Goal: Information Seeking & Learning: Learn about a topic

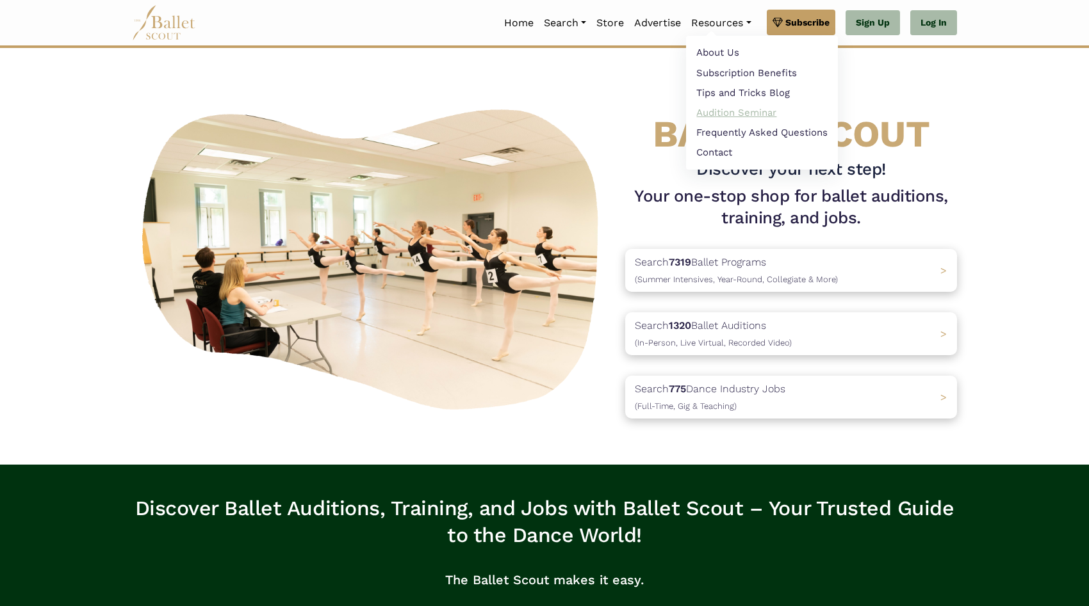
click at [710, 114] on link "Audition Seminar" at bounding box center [762, 112] width 152 height 20
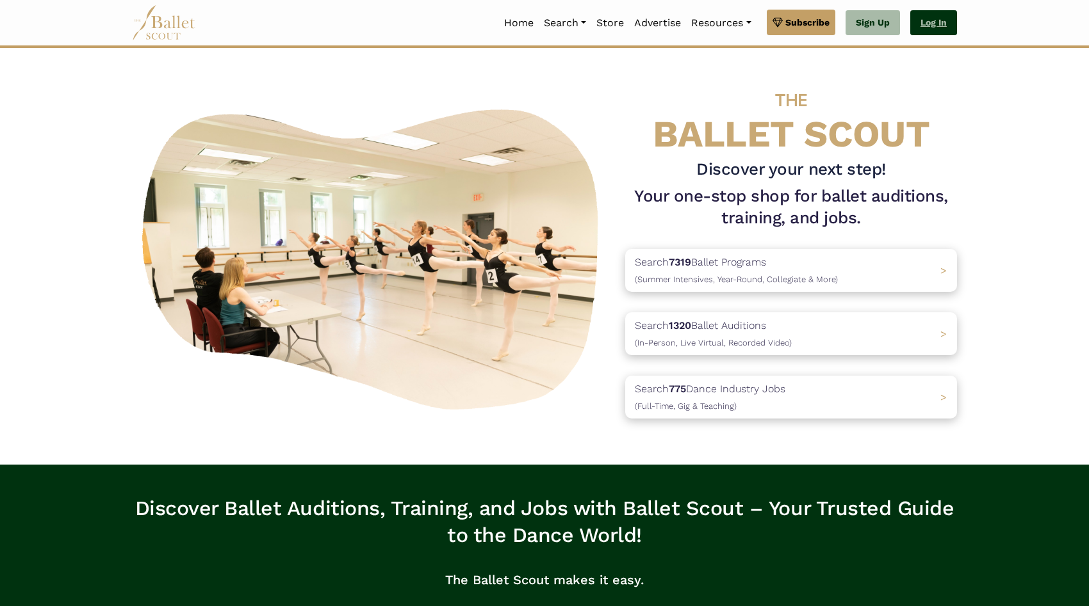
click at [937, 20] on link "Log In" at bounding box center [933, 23] width 47 height 26
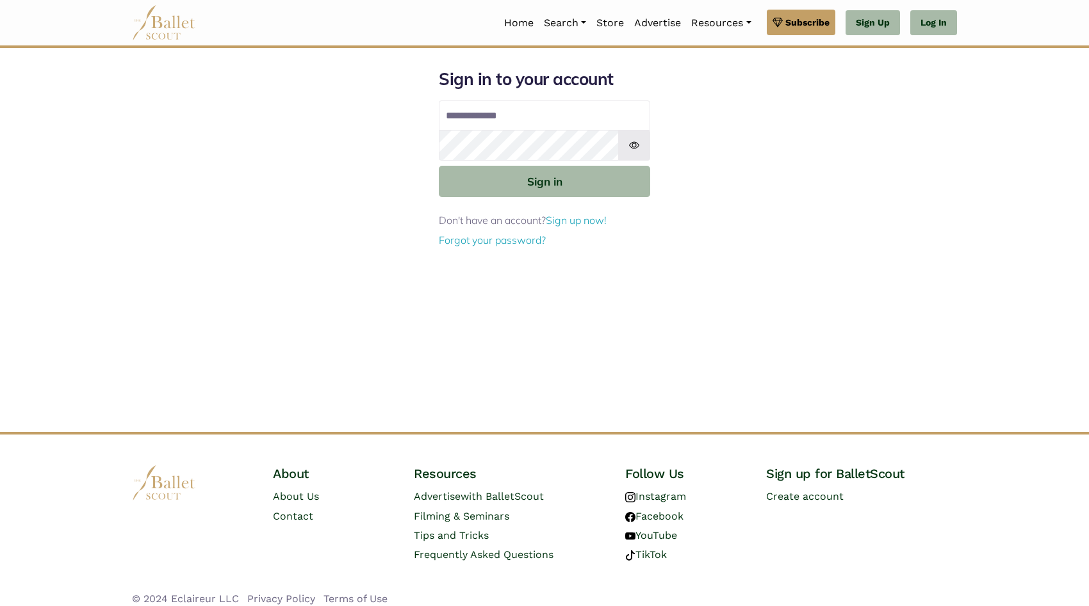
click at [564, 113] on input "Email address" at bounding box center [544, 116] width 211 height 31
type input "**********"
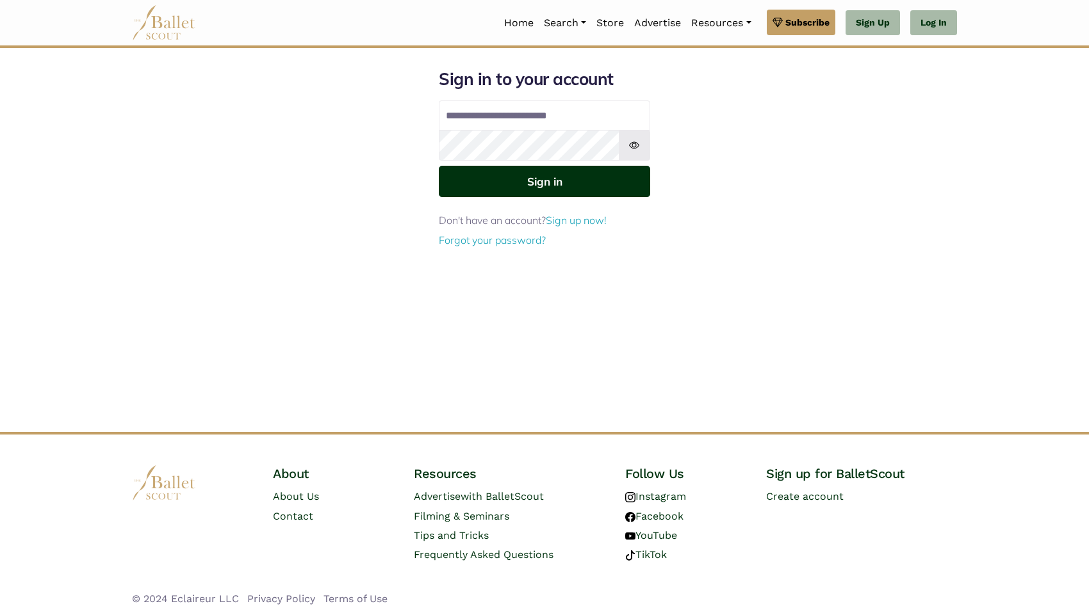
click at [541, 194] on button "Sign in" at bounding box center [544, 181] width 211 height 31
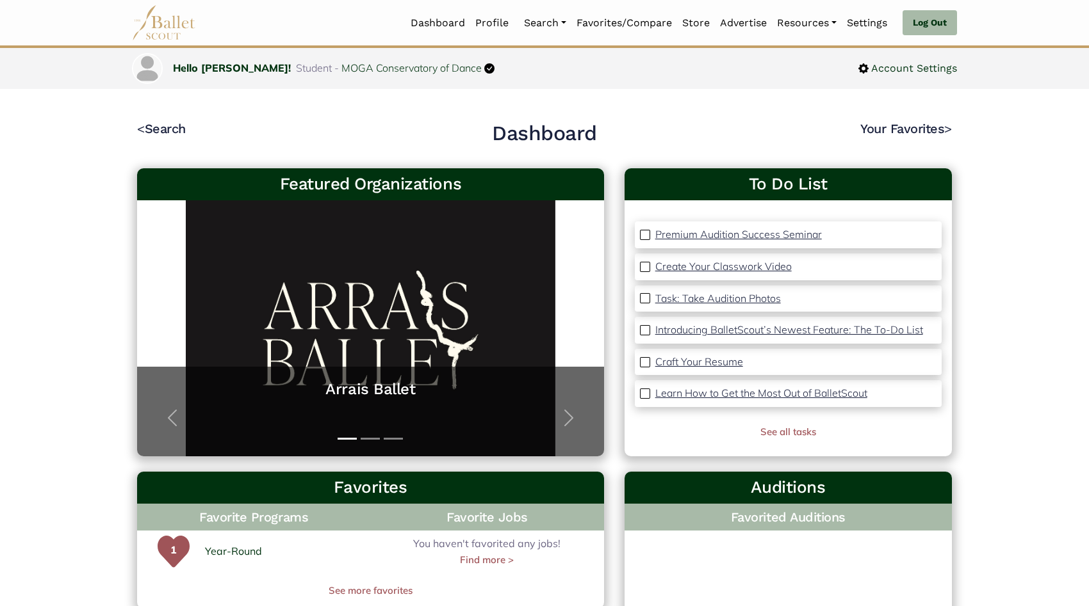
click at [726, 234] on p "Premium Audition Success Seminar" at bounding box center [738, 234] width 166 height 13
click at [745, 238] on p "Premium Audition Success Seminar" at bounding box center [738, 234] width 166 height 13
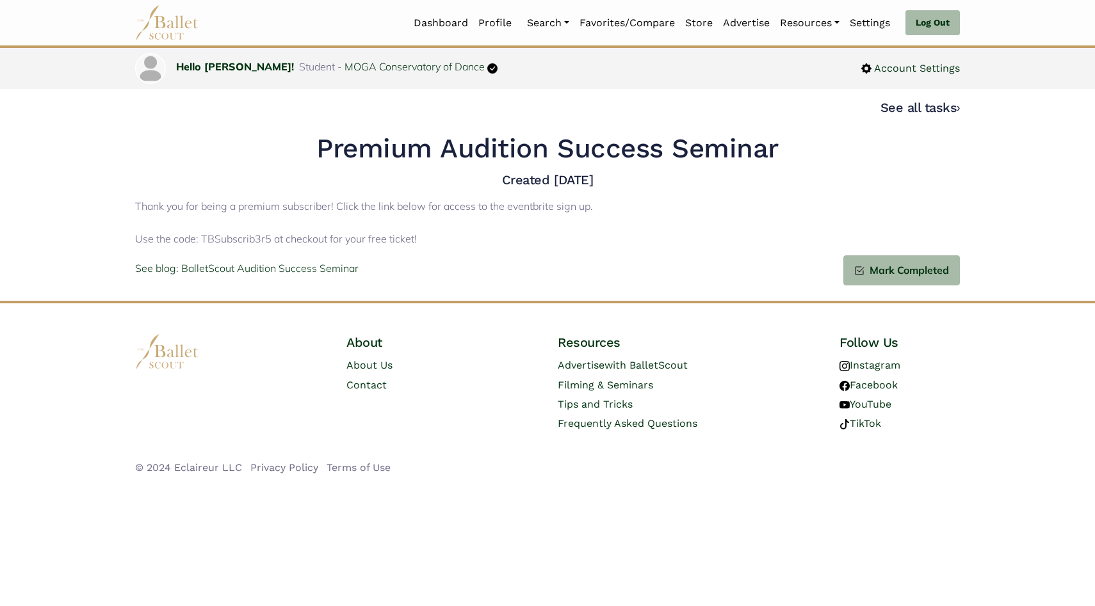
click at [227, 241] on p "Thank you for being a premium subscriber! Click the link below for access to th…" at bounding box center [547, 223] width 825 height 49
copy p "TBSubscrib3r5"
click at [584, 177] on h4 "Created Jan. 14, 2025" at bounding box center [547, 180] width 825 height 17
click at [580, 156] on h1 "Premium Audition Success Seminar" at bounding box center [547, 148] width 825 height 35
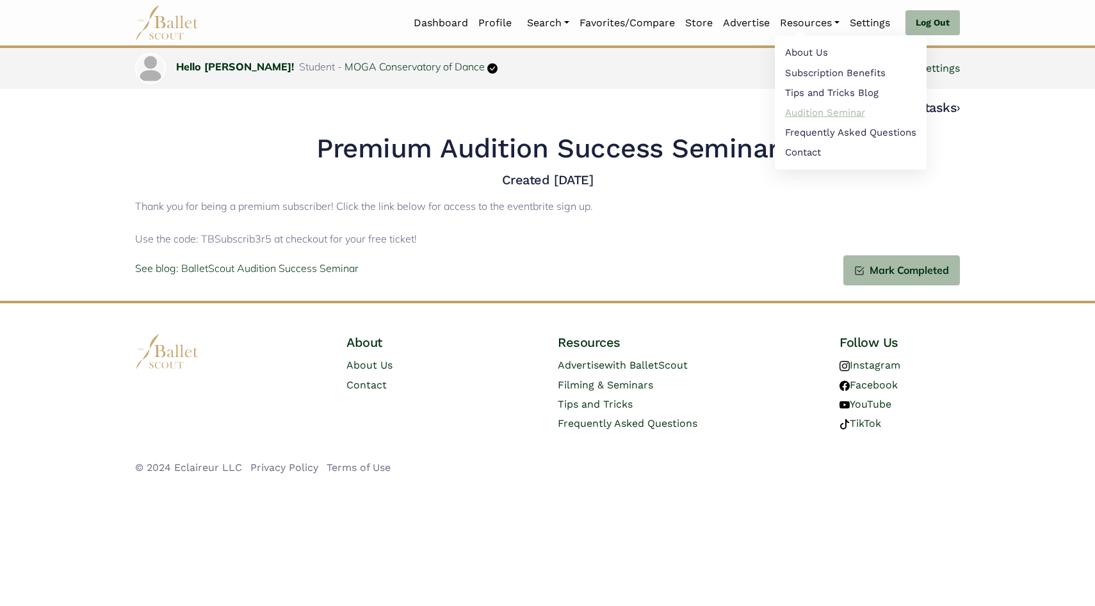
click at [804, 115] on link "Audition Seminar" at bounding box center [851, 112] width 152 height 20
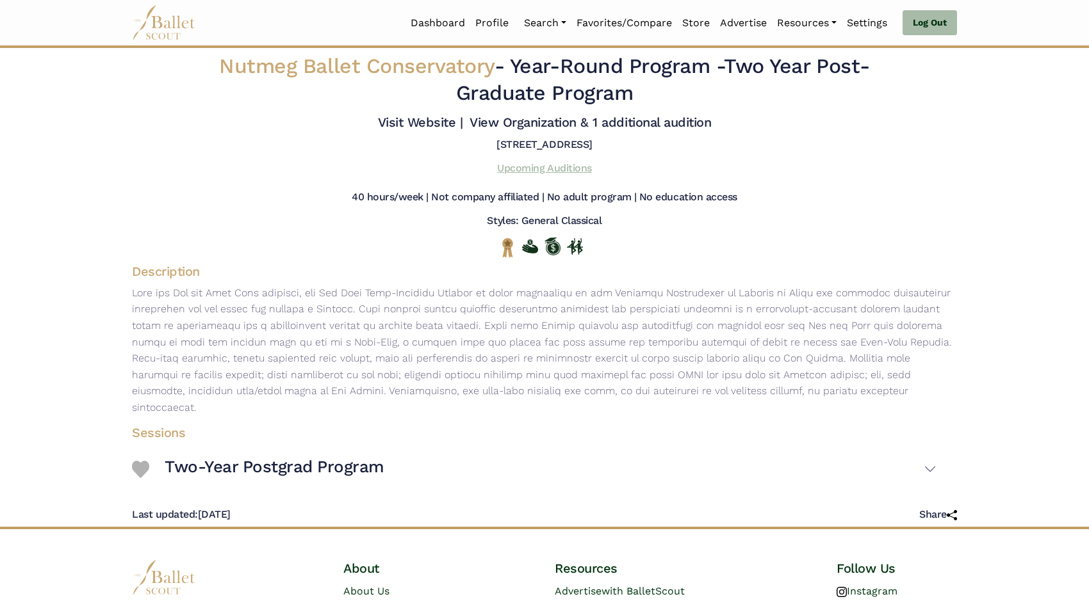
click at [538, 166] on link "Upcoming Auditions" at bounding box center [544, 168] width 94 height 12
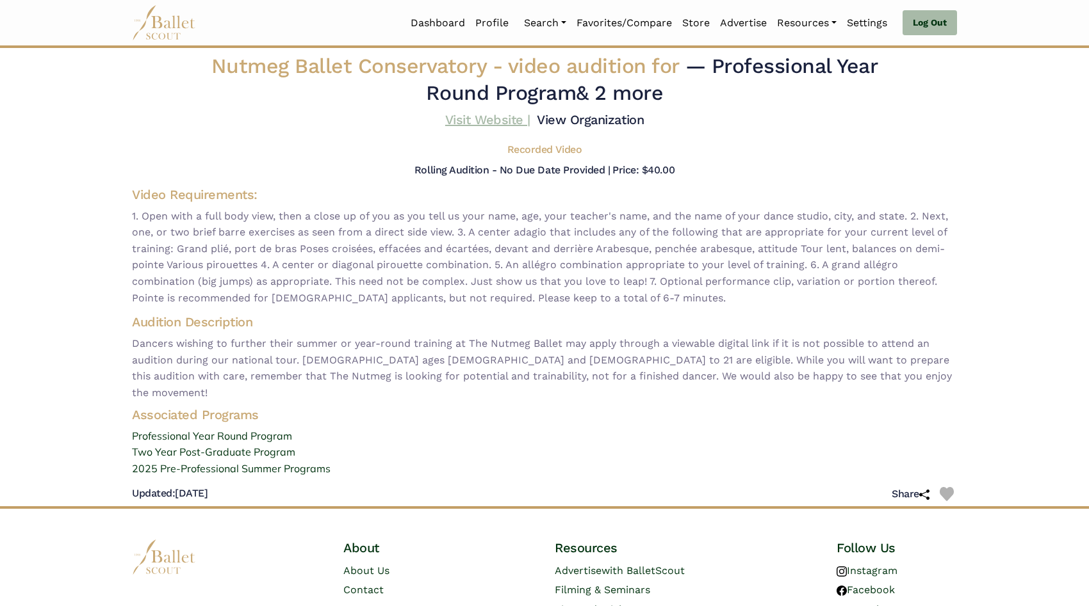
click at [499, 123] on link "Visit Website |" at bounding box center [487, 119] width 85 height 15
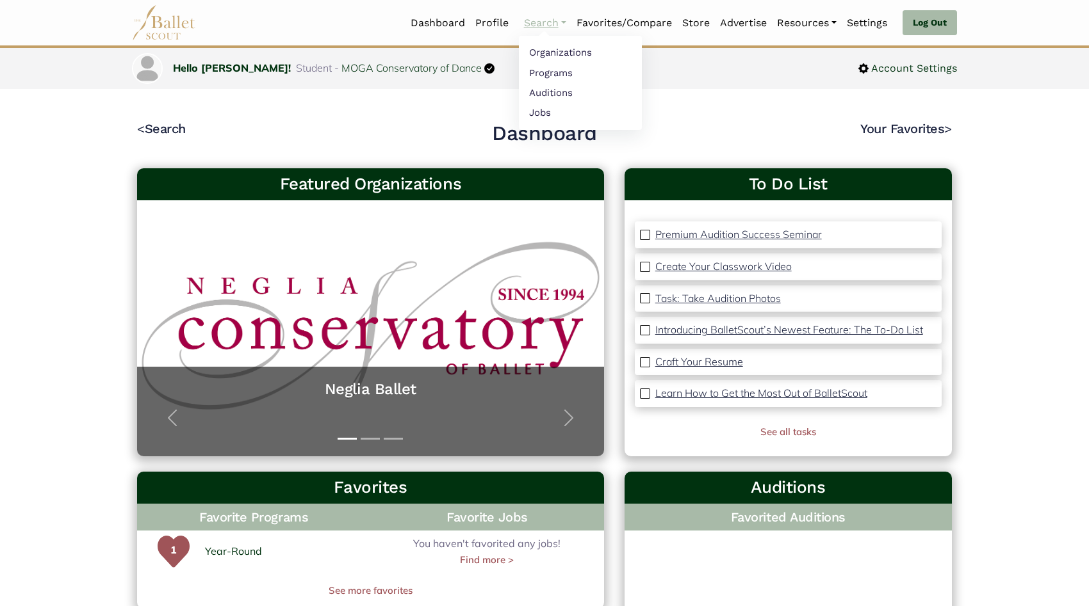
click at [539, 20] on link "Search" at bounding box center [545, 23] width 53 height 27
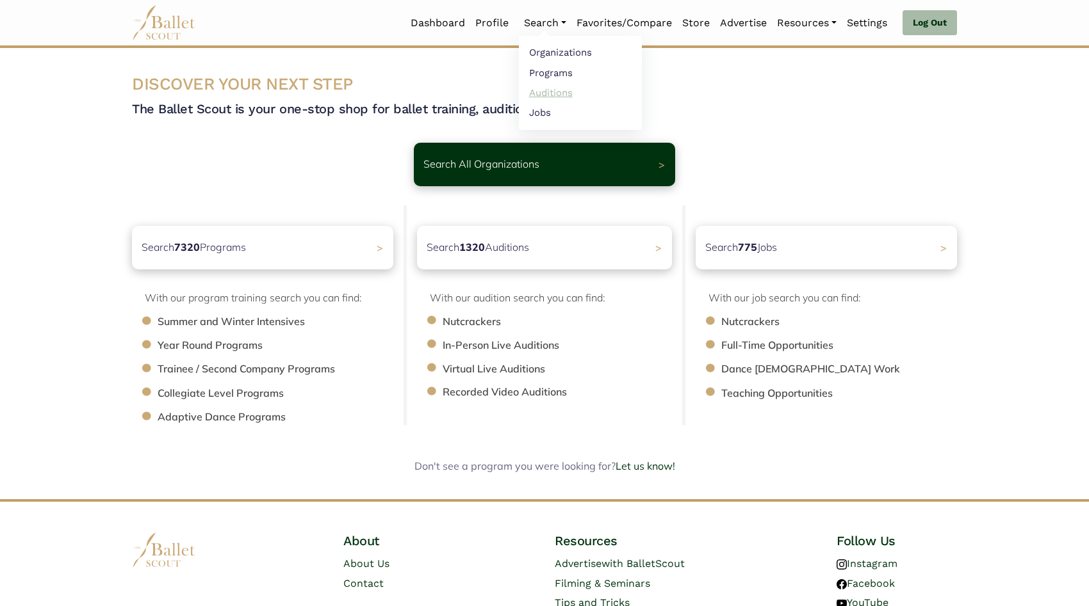
click at [541, 93] on link "Auditions" at bounding box center [580, 93] width 123 height 20
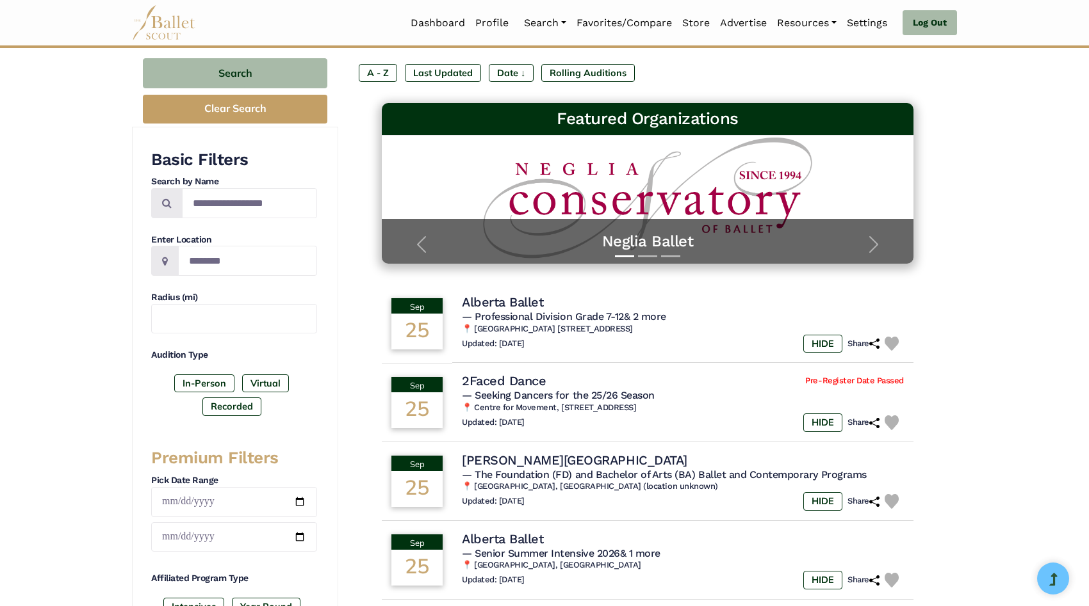
scroll to position [241, 0]
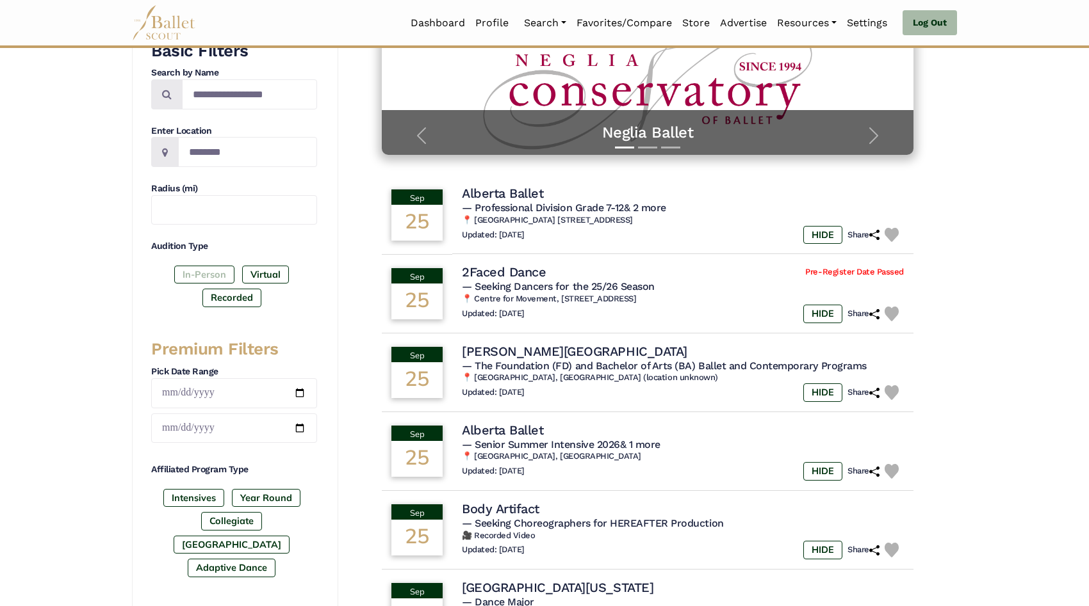
click at [213, 275] on label "In-Person" at bounding box center [204, 275] width 60 height 18
click at [264, 395] on input "date" at bounding box center [234, 393] width 166 height 30
click at [307, 394] on input "date" at bounding box center [234, 393] width 166 height 30
click at [301, 394] on input "date" at bounding box center [234, 393] width 166 height 30
type input "**********"
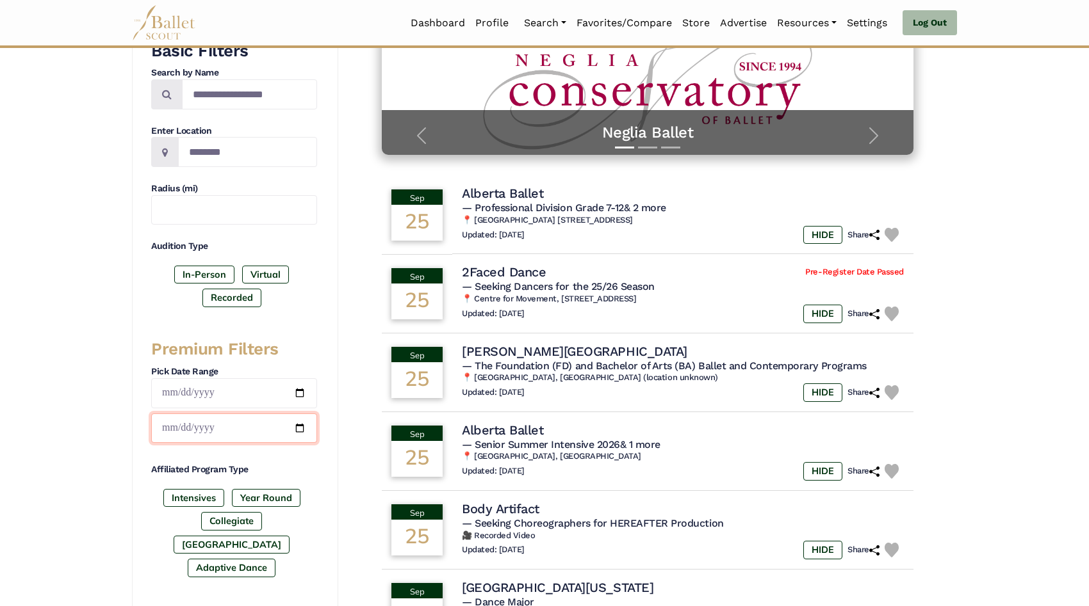
click at [298, 430] on input "date" at bounding box center [234, 429] width 166 height 30
type input "**********"
click at [208, 498] on label "Intensives" at bounding box center [193, 498] width 61 height 18
click at [266, 536] on label "Post High School" at bounding box center [232, 545] width 116 height 18
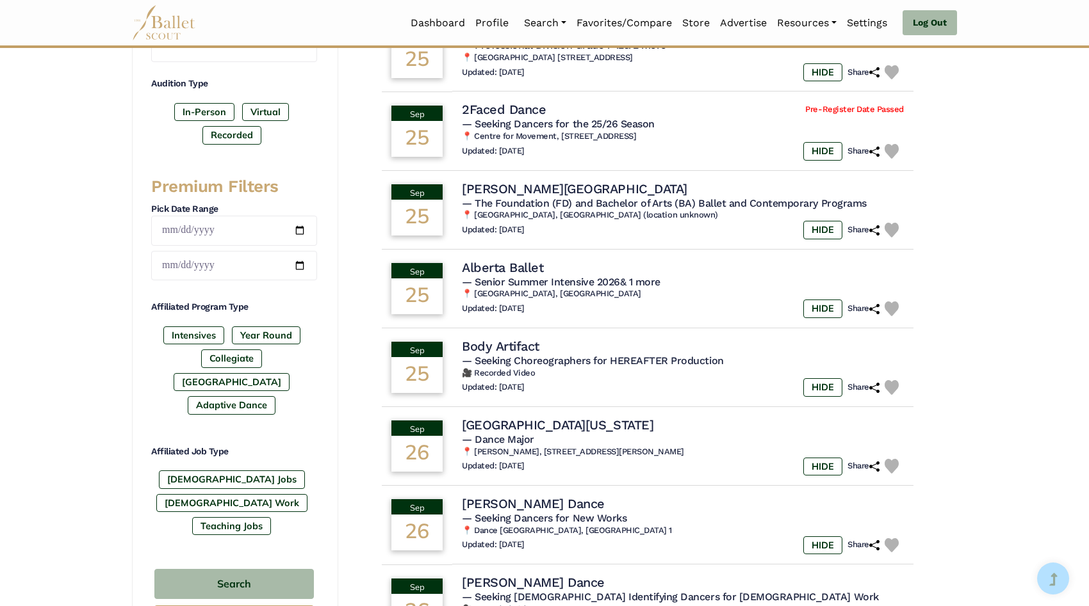
scroll to position [423, 0]
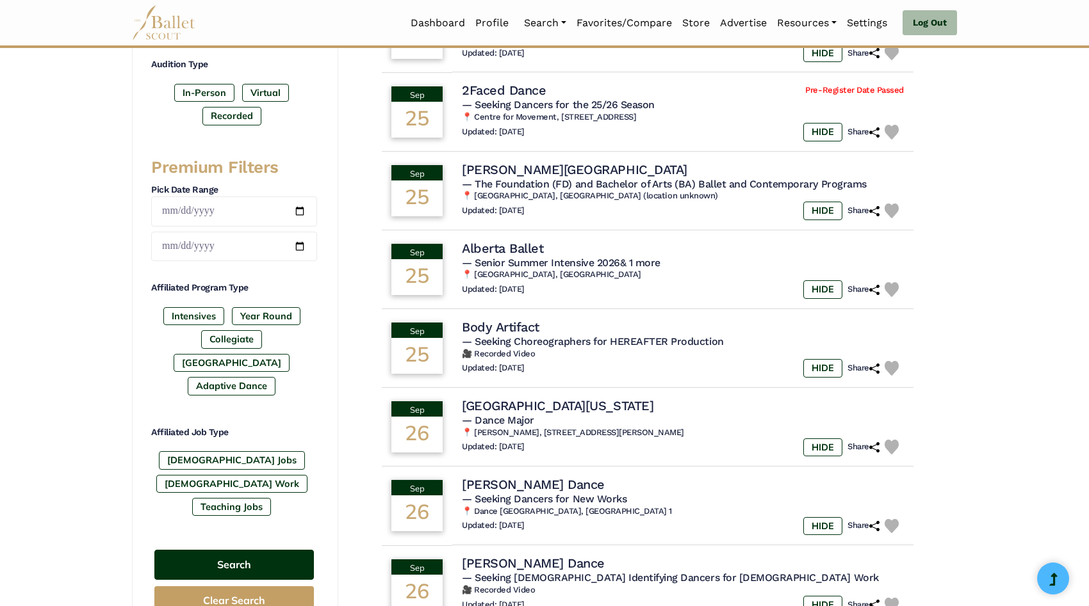
click at [246, 550] on button "Search" at bounding box center [233, 565] width 159 height 30
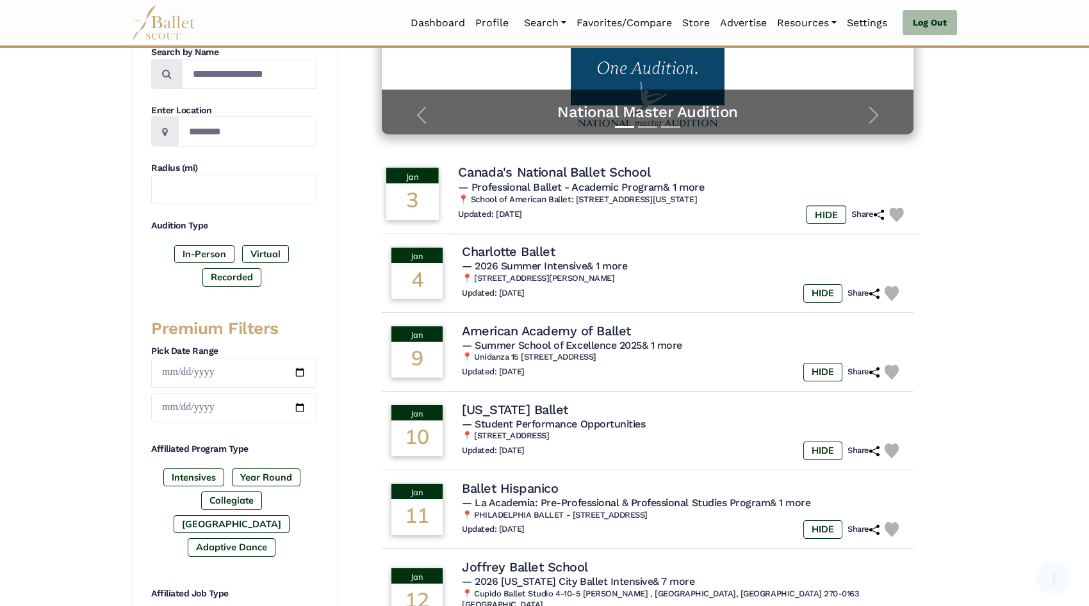
scroll to position [289, 0]
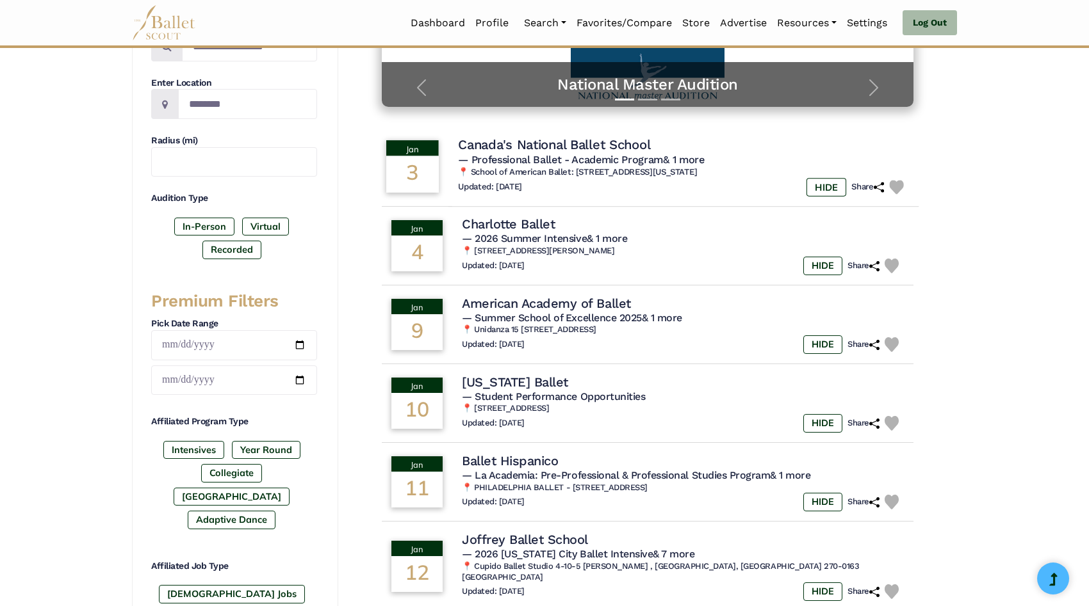
click at [610, 152] on h4 "Canada's National Ballet School" at bounding box center [554, 144] width 192 height 17
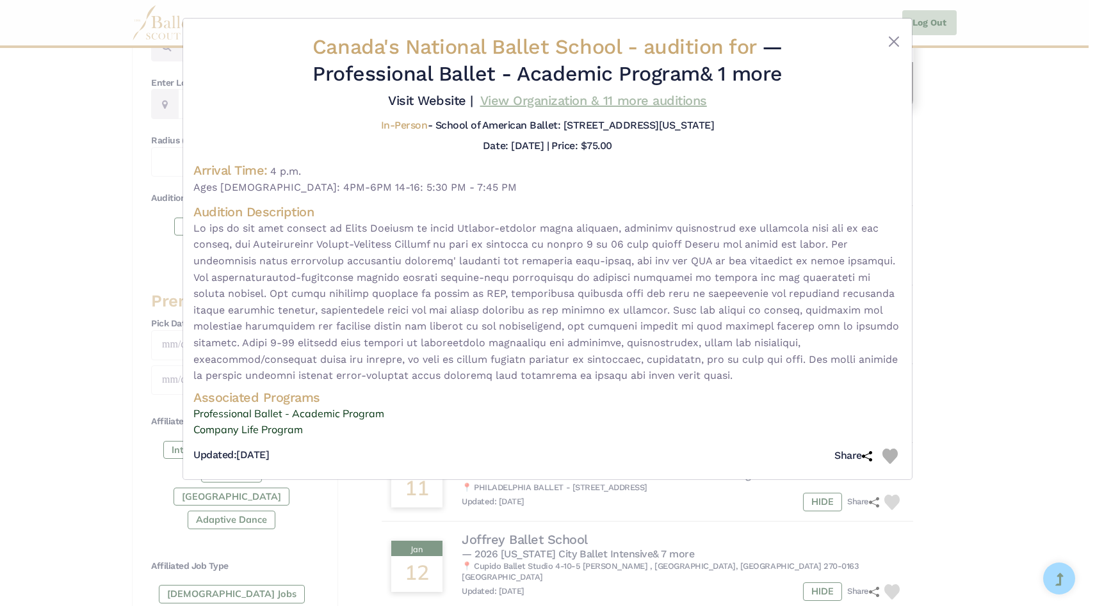
click at [613, 102] on link "View Organization & 11 more auditions" at bounding box center [593, 100] width 227 height 15
click at [891, 44] on button "Close" at bounding box center [893, 41] width 15 height 15
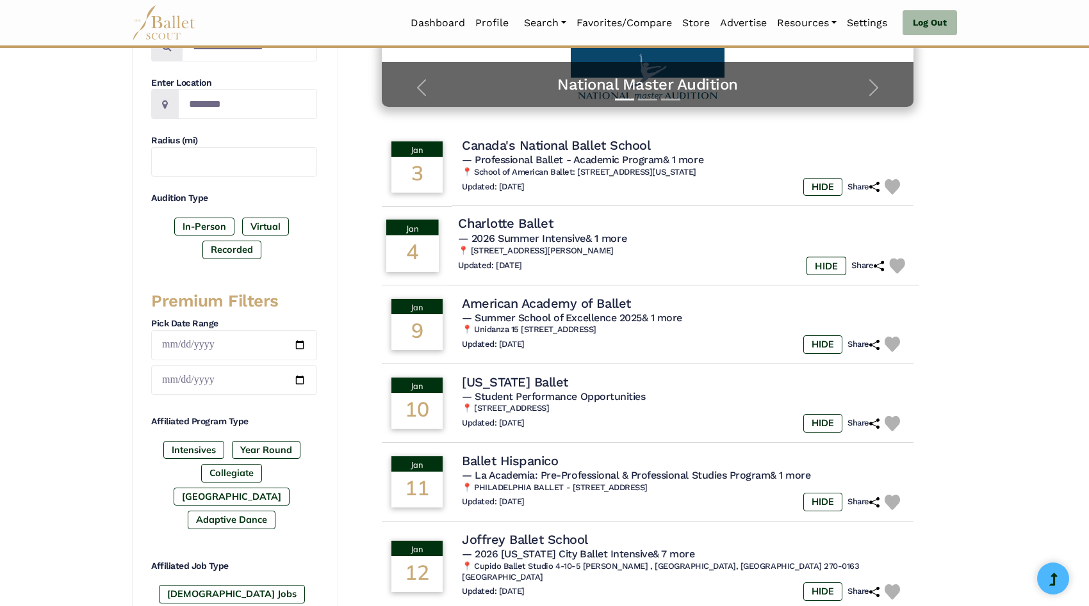
click at [529, 223] on h4 "Charlotte Ballet" at bounding box center [505, 223] width 95 height 17
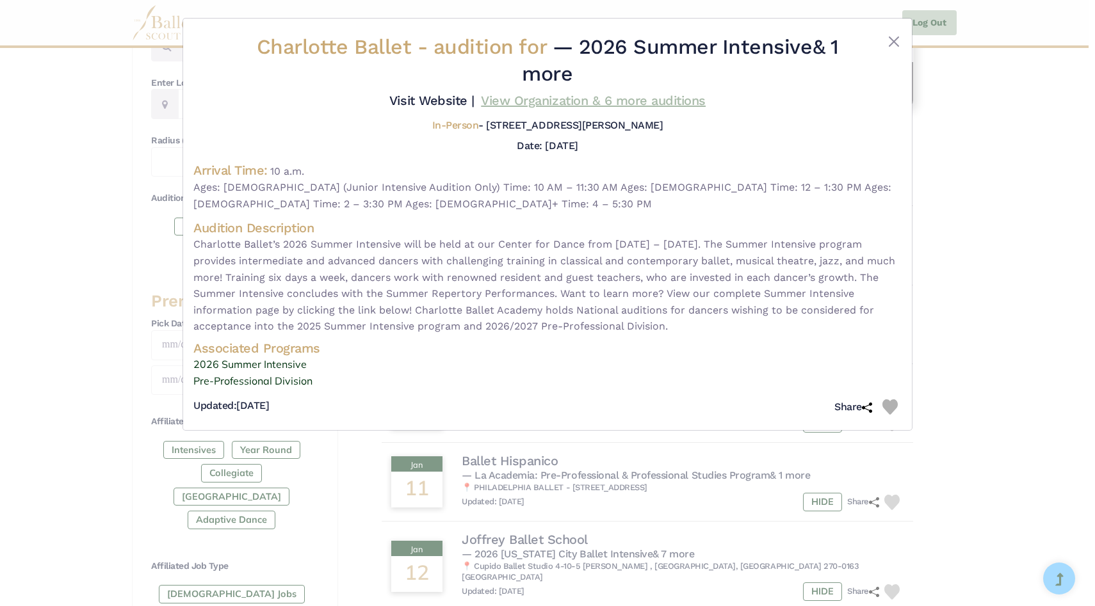
click at [560, 100] on link "View Organization & 6 more auditions" at bounding box center [593, 100] width 225 height 15
click at [437, 99] on link "Visit Website |" at bounding box center [431, 100] width 85 height 15
drag, startPoint x: 474, startPoint y: 125, endPoint x: 685, endPoint y: 135, distance: 210.9
click at [685, 135] on div "In-Person - 701 North Tryon Street, Charlotte, NC 28202" at bounding box center [547, 128] width 708 height 19
copy h5 "701 North Tryon Street, Charlotte, NC 28202"
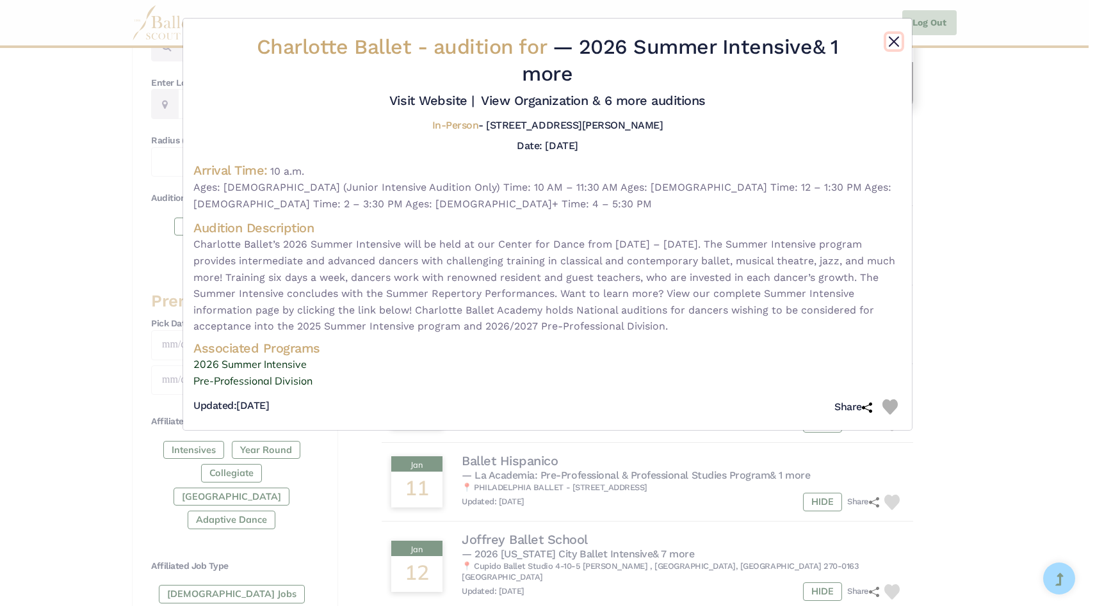
click at [894, 41] on button "Close" at bounding box center [893, 41] width 15 height 15
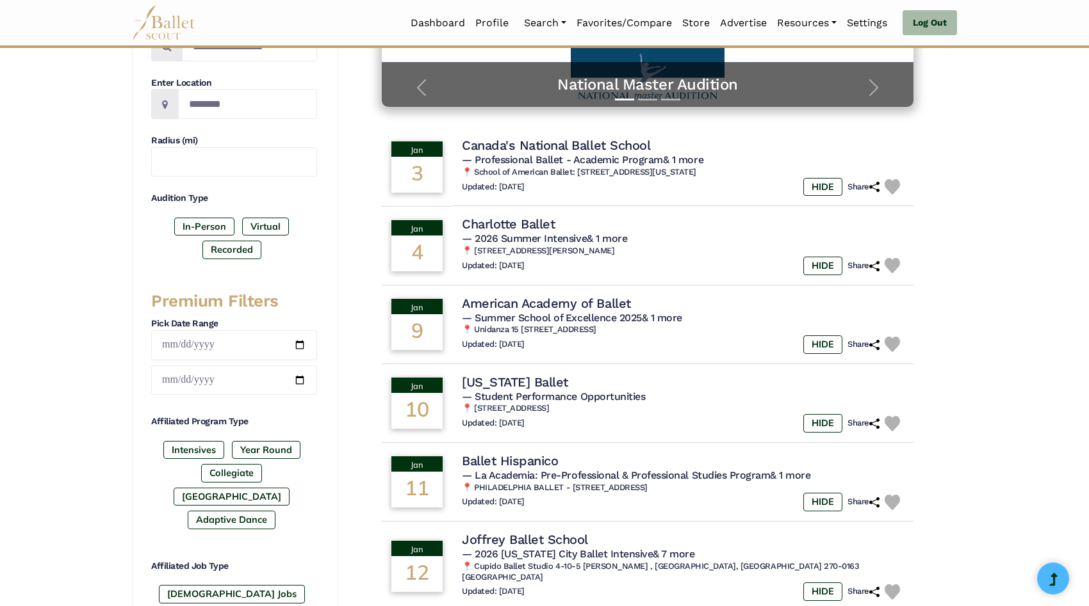
click at [891, 41] on nav "Dashboard Profile Search Organizations Programs Auditions Jobs" at bounding box center [544, 22] width 825 height 45
click at [895, 41] on nav "Dashboard Profile Search Organizations Programs Auditions Jobs" at bounding box center [544, 22] width 825 height 45
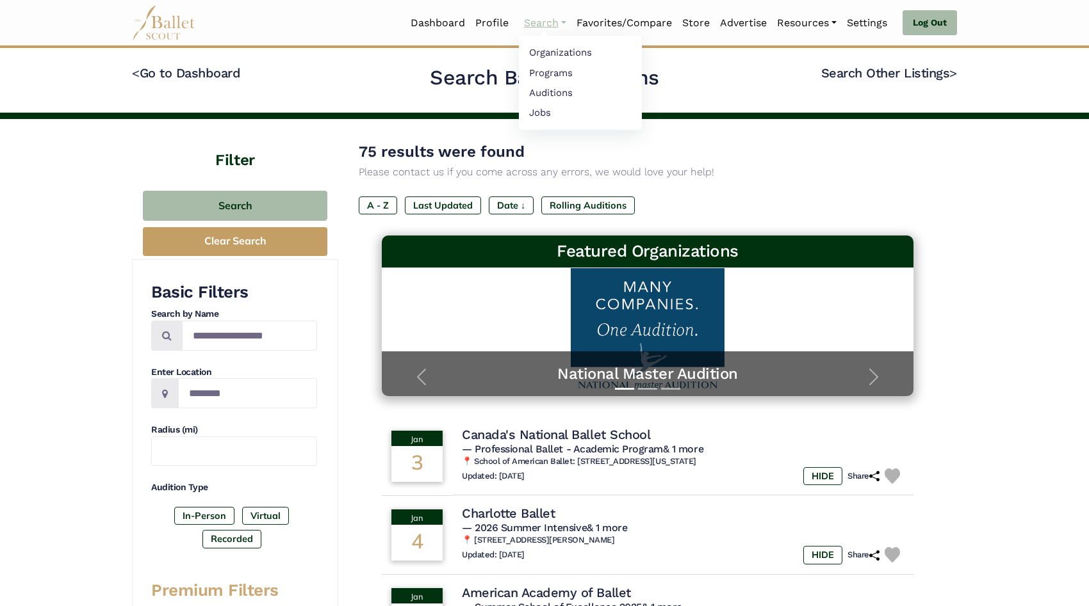
click at [551, 19] on link "Search" at bounding box center [545, 23] width 53 height 27
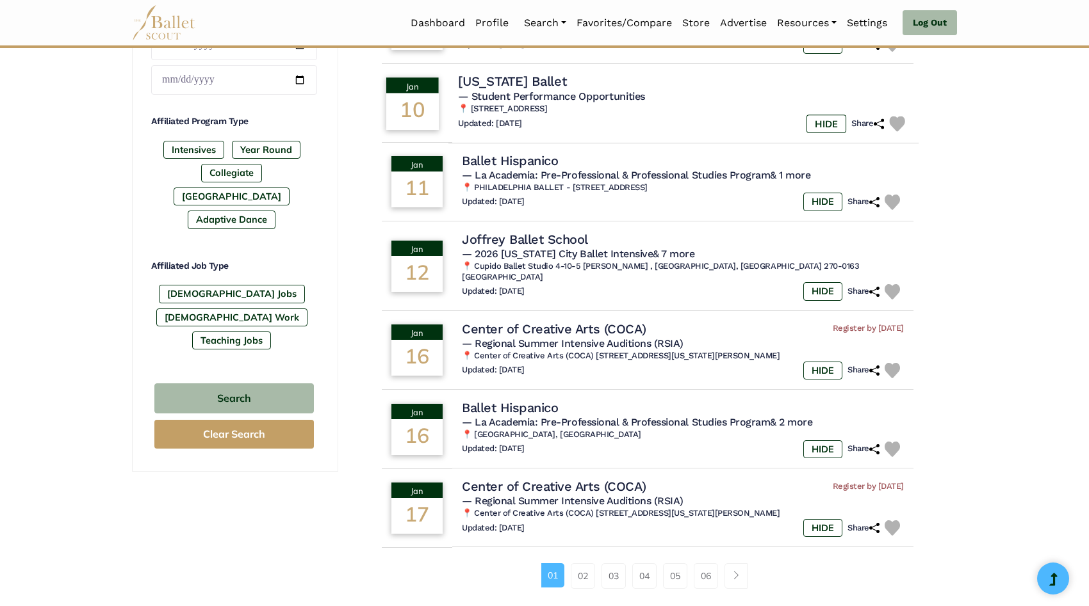
scroll to position [592, 0]
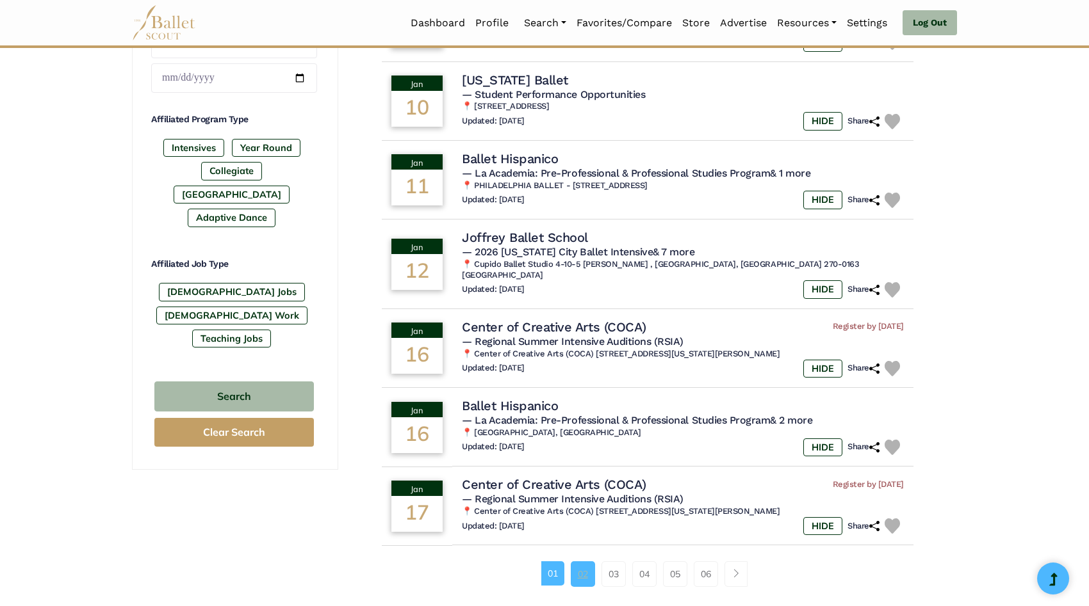
click at [585, 562] on link "02" at bounding box center [583, 575] width 24 height 26
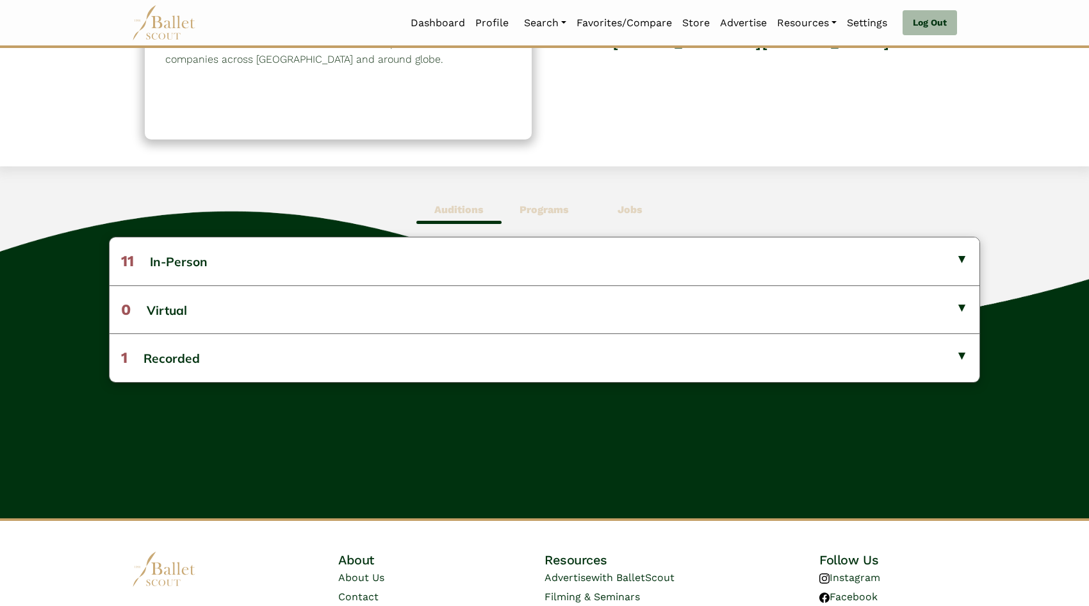
scroll to position [245, 0]
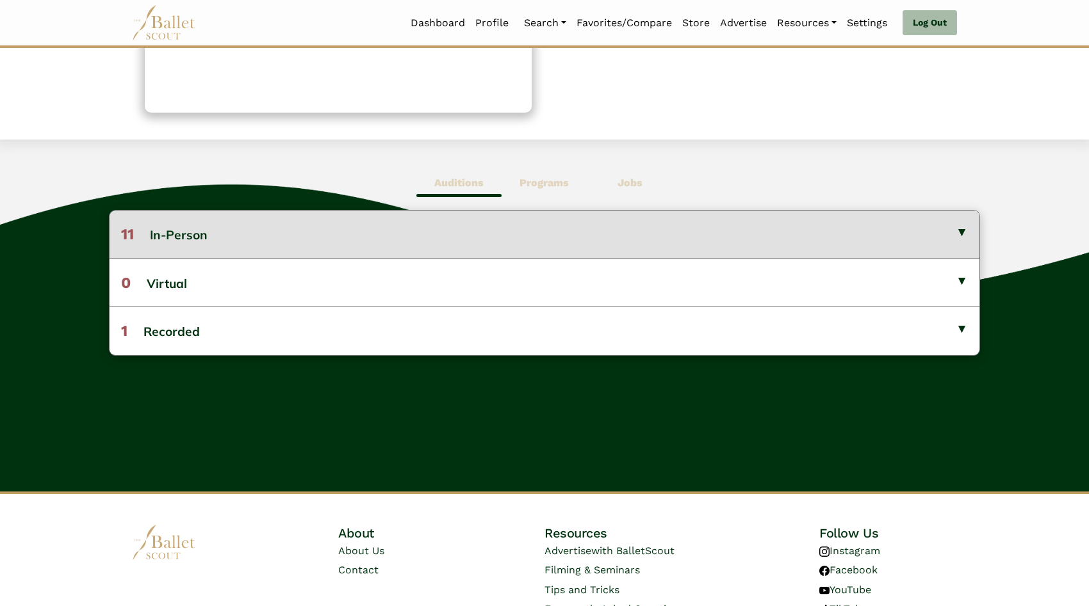
click at [612, 241] on button "11 In-Person" at bounding box center [545, 234] width 870 height 47
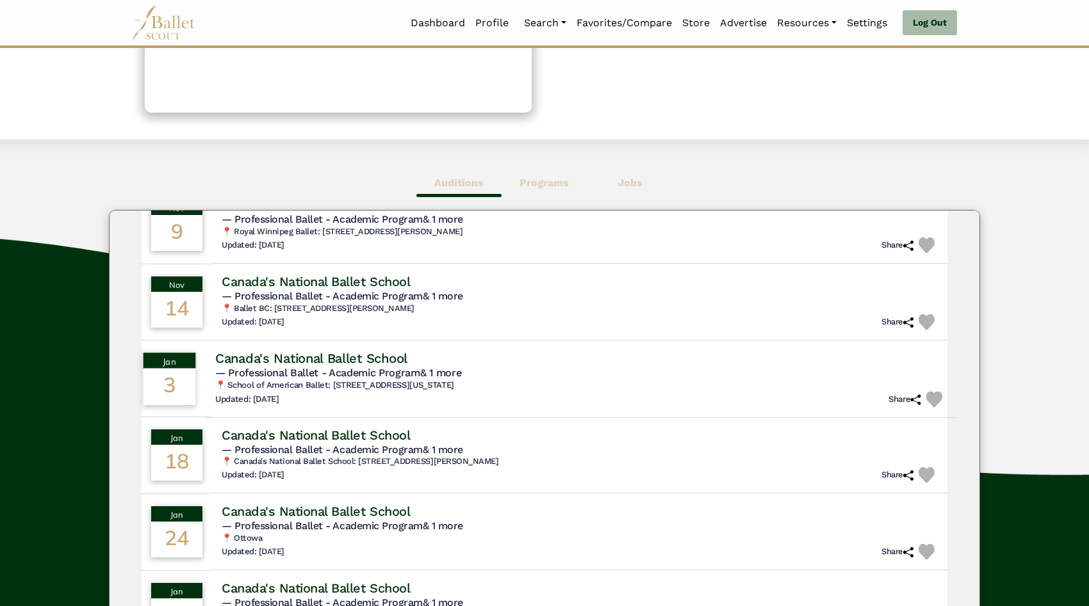
scroll to position [0, 0]
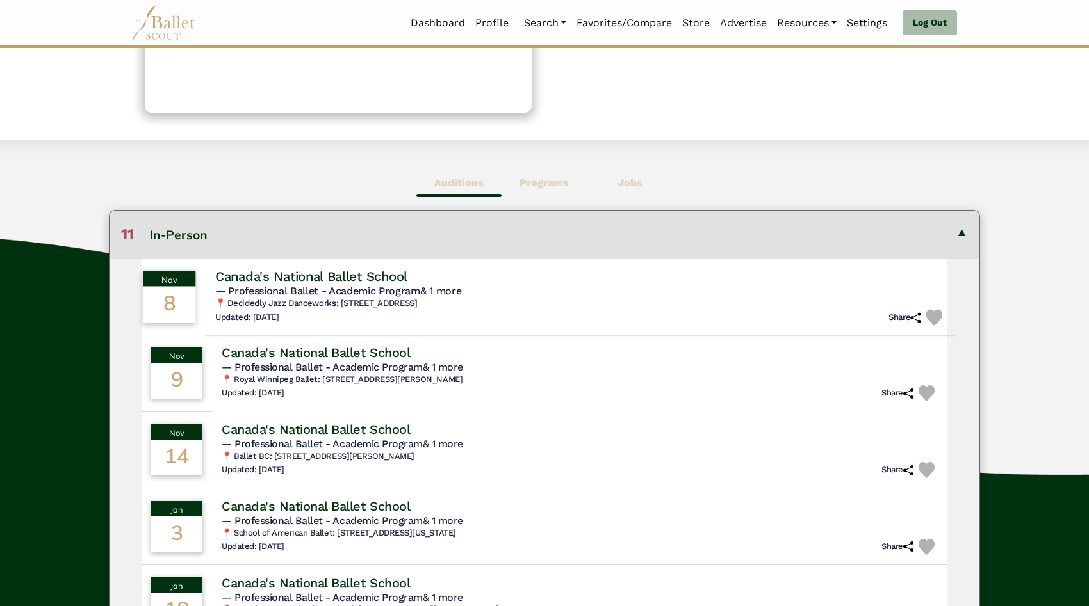
click at [567, 291] on h5 "— Professional Ballet - Academic Program & 1 more" at bounding box center [580, 290] width 730 height 13
click at [344, 273] on h4 "Canada's National Ballet School" at bounding box center [311, 276] width 192 height 17
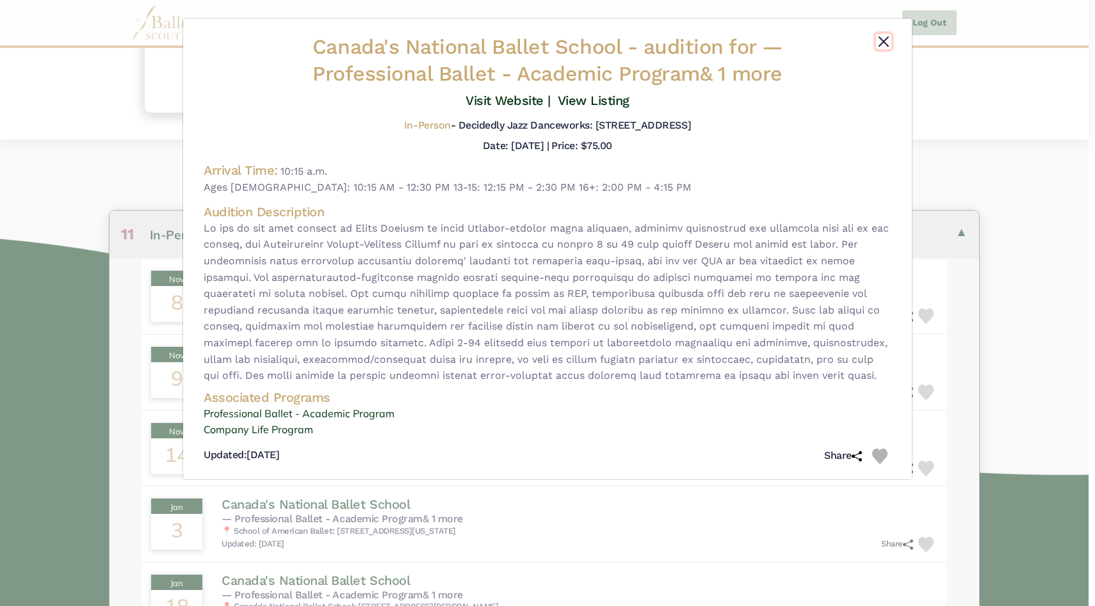
click at [880, 38] on button "Close" at bounding box center [883, 41] width 15 height 15
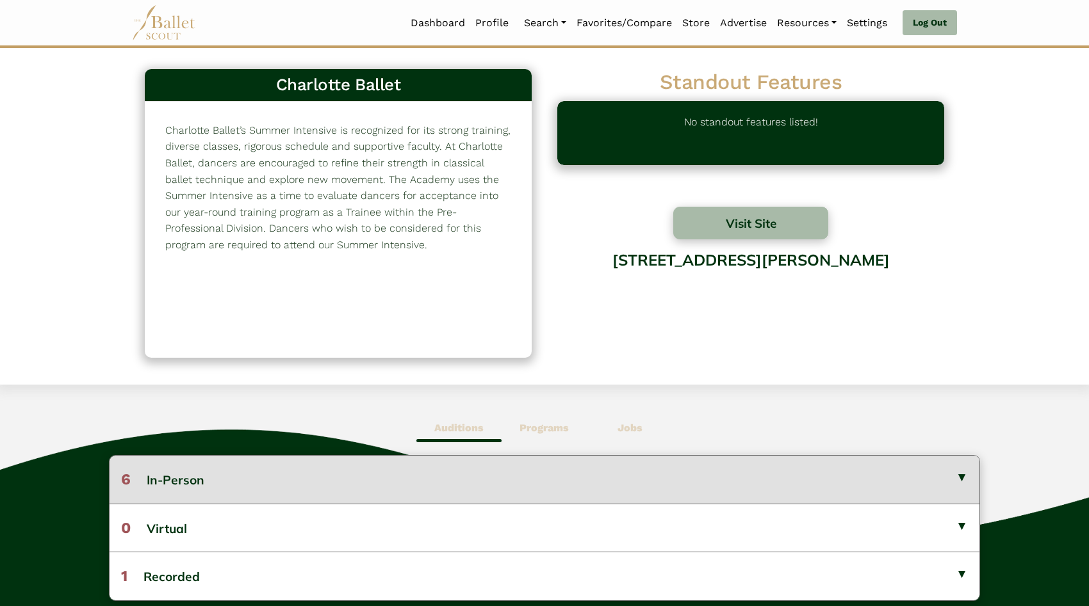
click at [528, 477] on button "6 In-Person" at bounding box center [545, 479] width 870 height 47
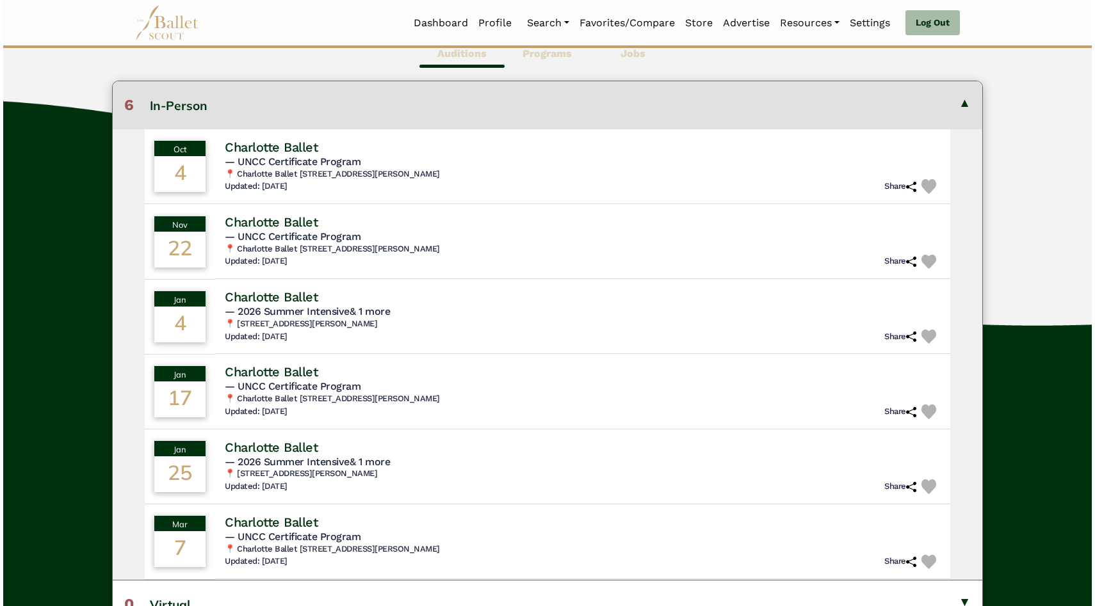
scroll to position [390, 0]
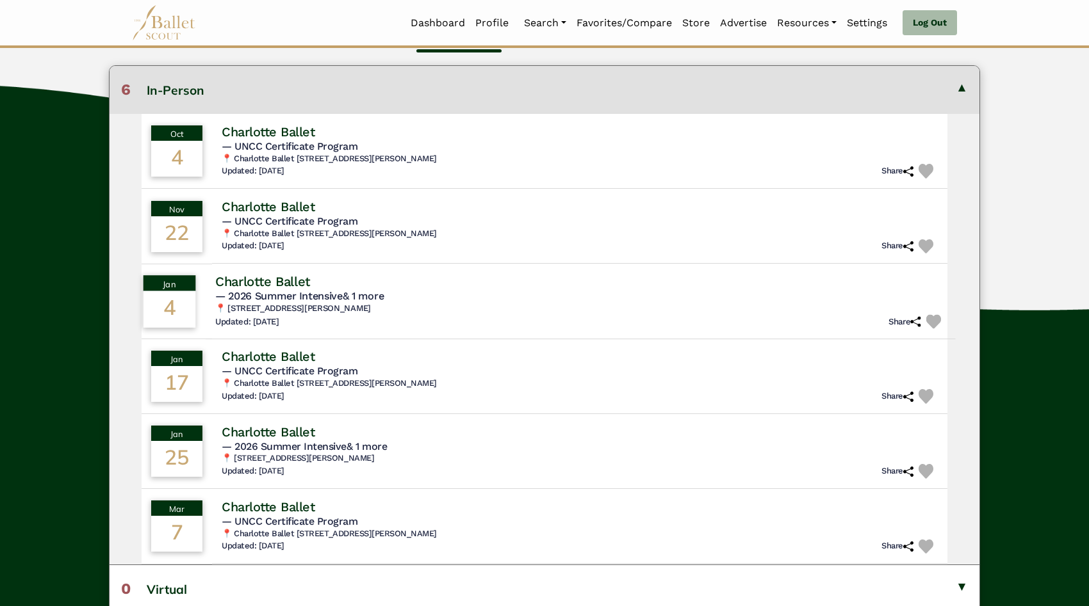
click at [388, 303] on h5 "— 2026 Summer Intensive & 1 more" at bounding box center [580, 296] width 730 height 13
click at [294, 286] on h4 "Charlotte Ballet" at bounding box center [262, 281] width 95 height 17
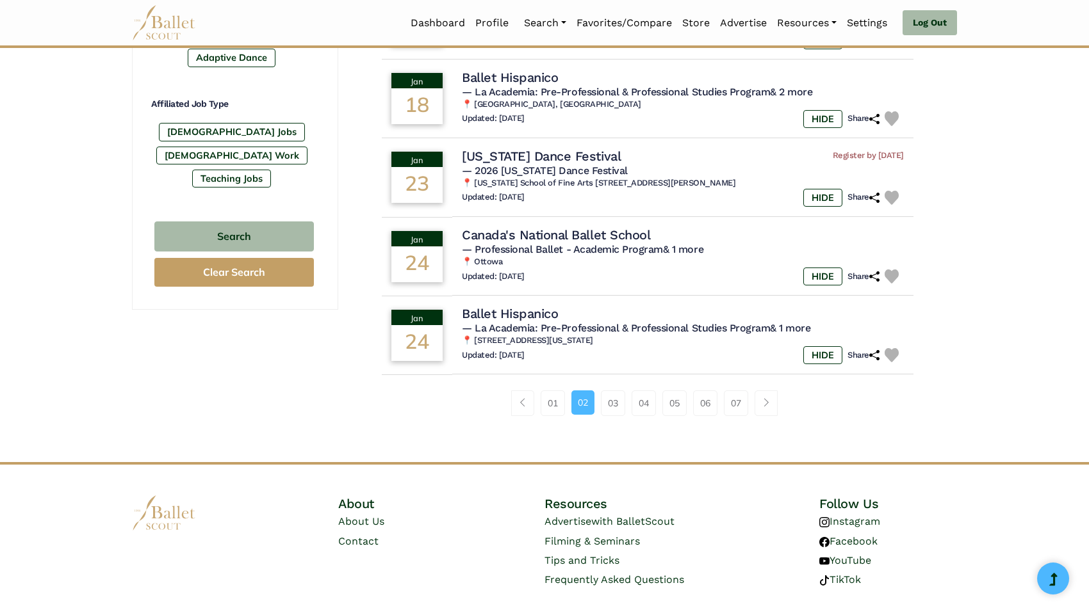
scroll to position [747, 0]
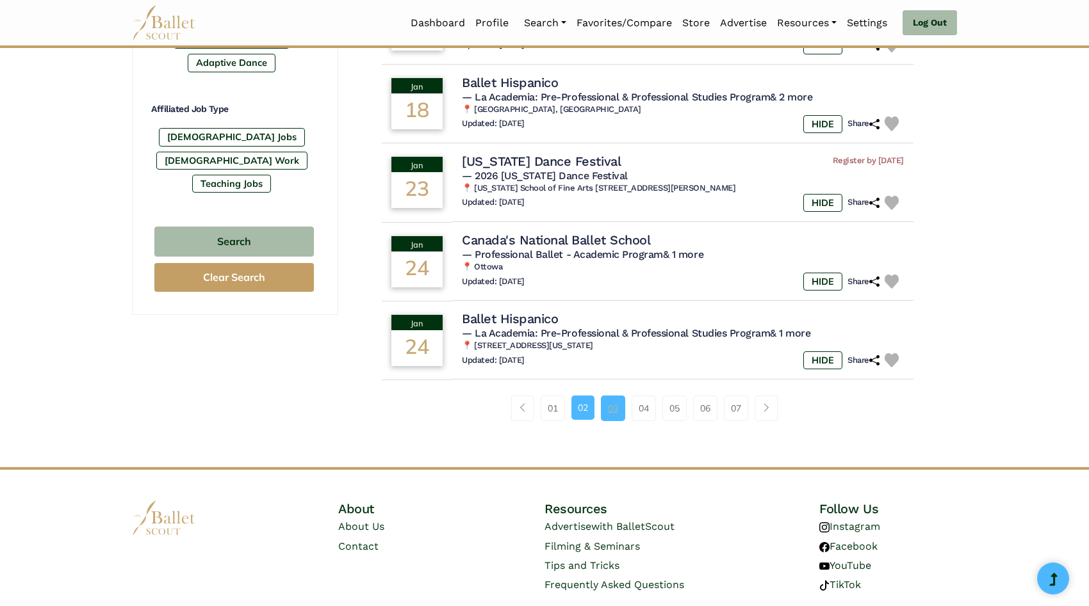
click at [603, 416] on link "03" at bounding box center [613, 409] width 24 height 26
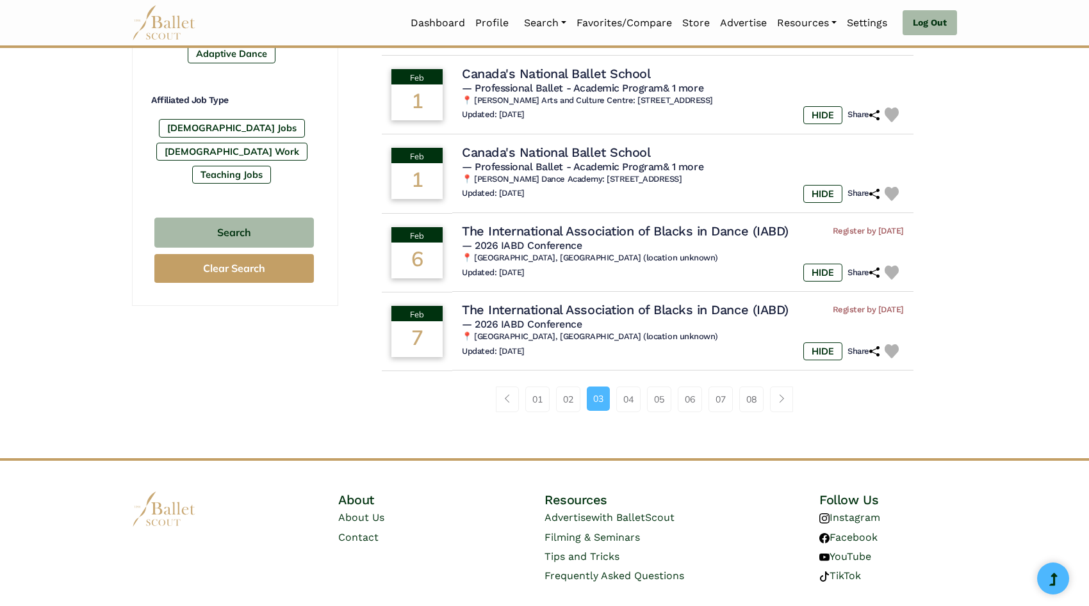
scroll to position [758, 0]
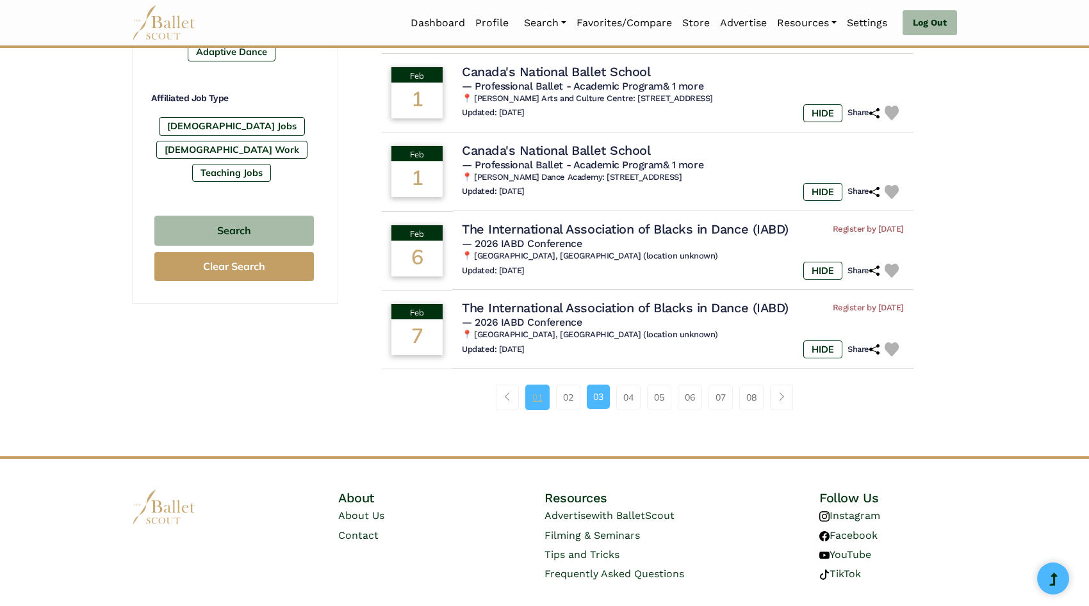
click at [537, 405] on link "01" at bounding box center [537, 398] width 24 height 26
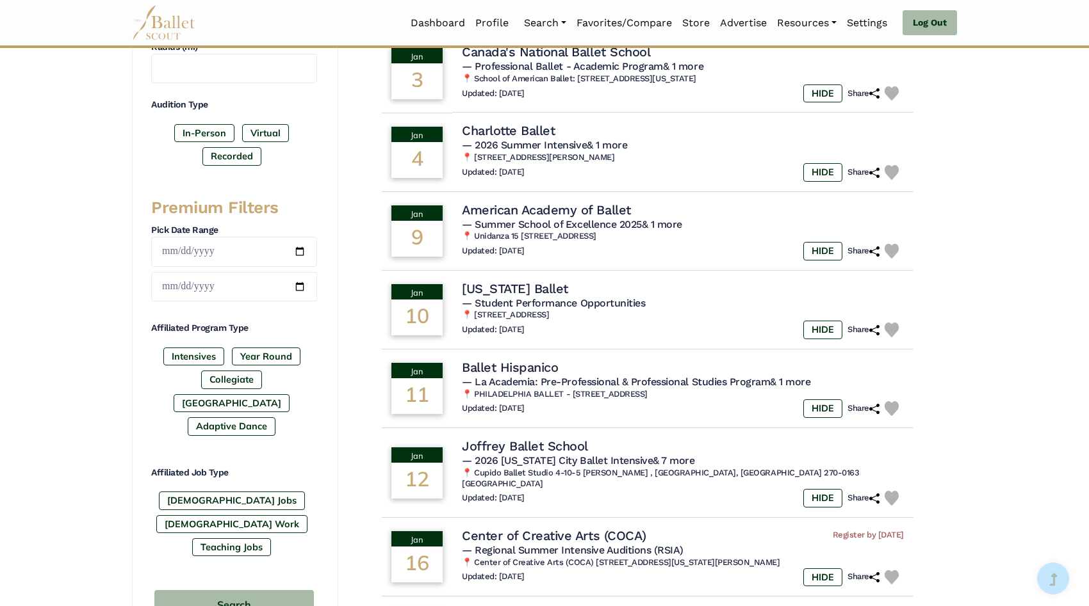
scroll to position [386, 0]
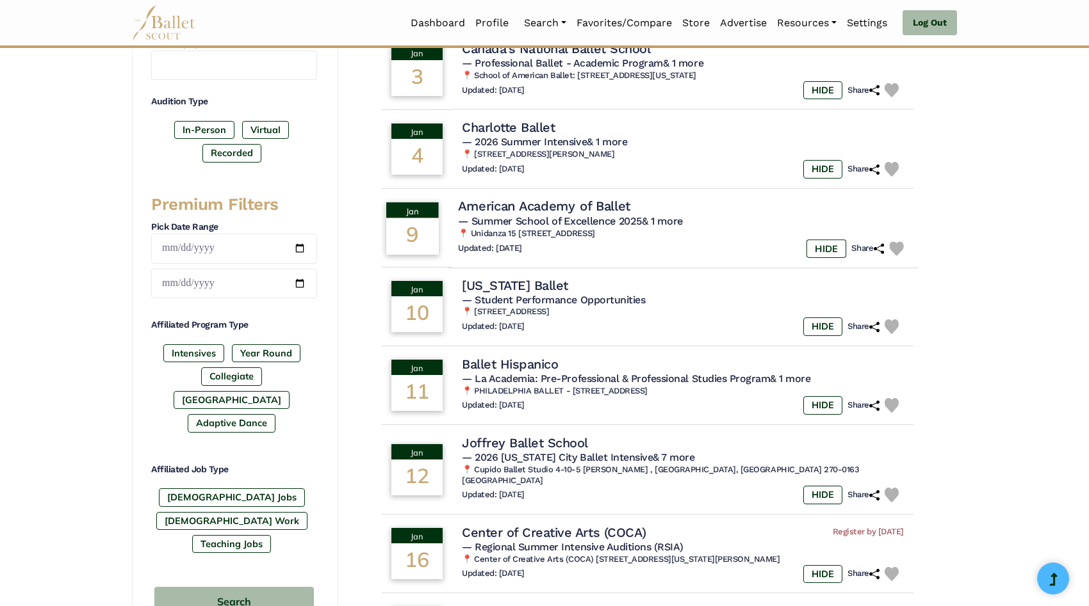
click at [551, 211] on h4 "American Academy of Ballet" at bounding box center [544, 206] width 172 height 17
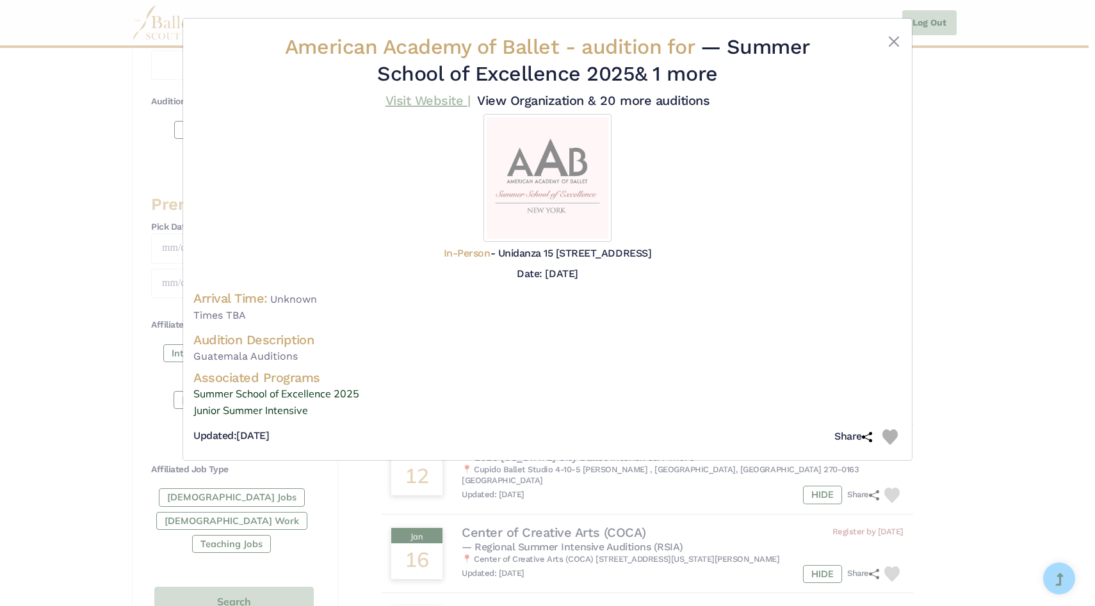
click at [423, 101] on link "Visit Website |" at bounding box center [427, 100] width 85 height 15
click at [896, 42] on button "Close" at bounding box center [893, 41] width 15 height 15
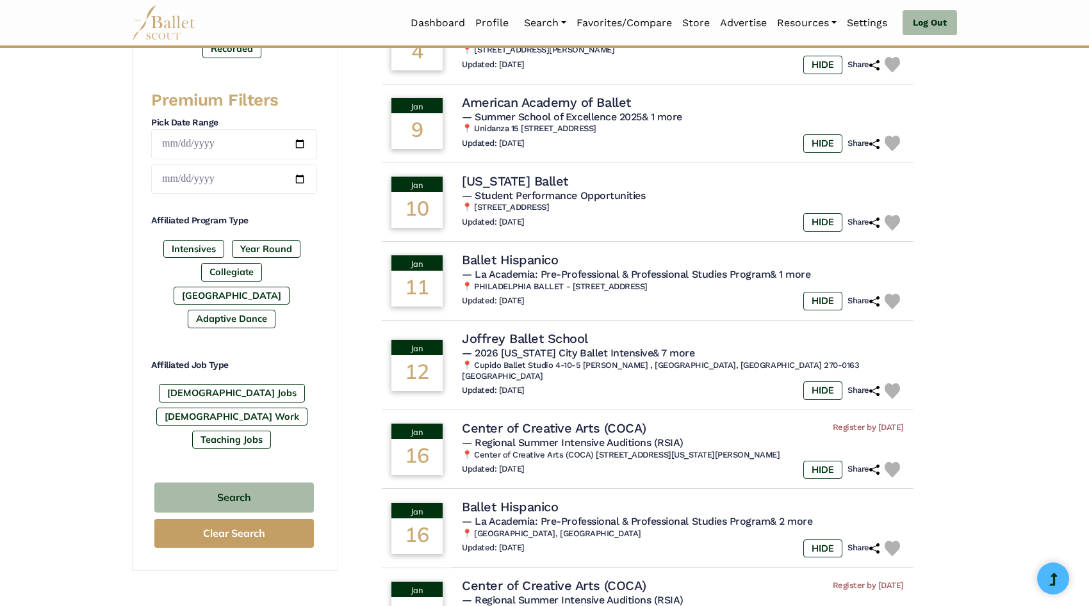
scroll to position [624, 0]
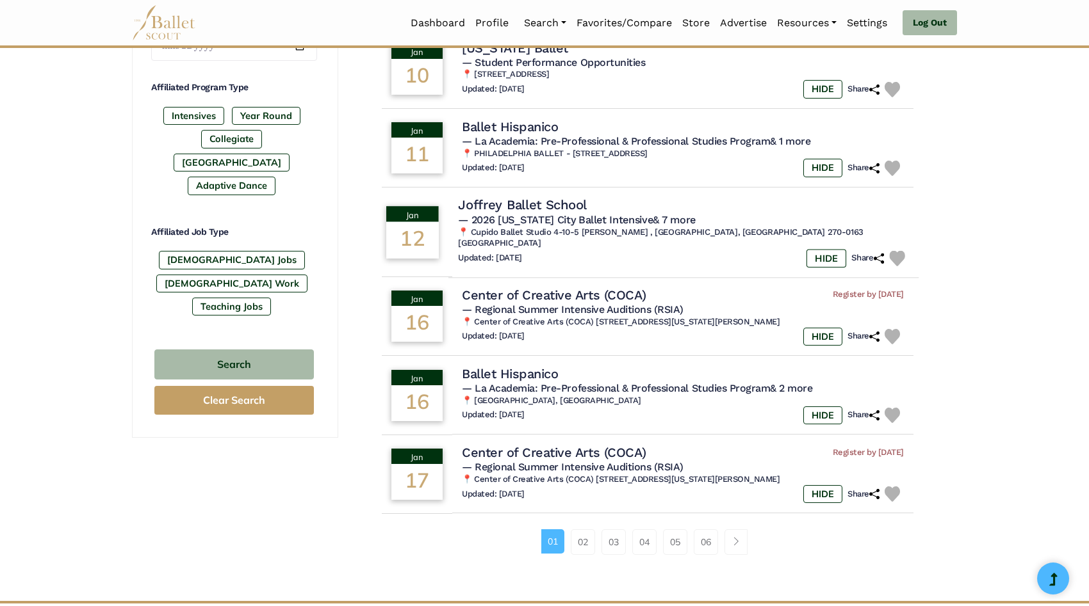
click at [576, 218] on span "— 2026 New York City Ballet Intensive & 7 more" at bounding box center [577, 219] width 238 height 12
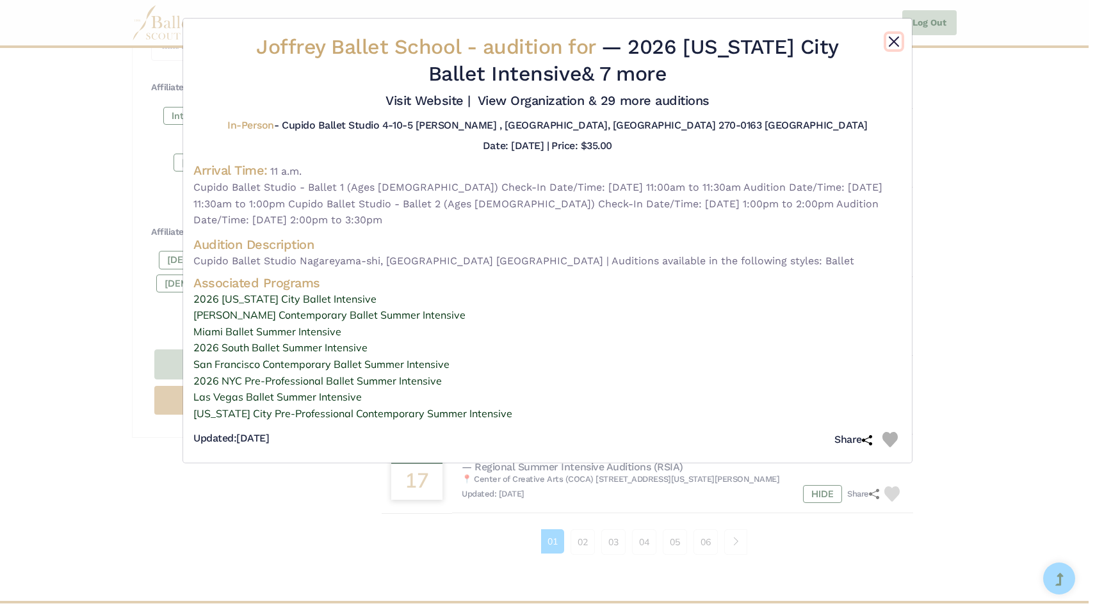
click at [891, 38] on button "Close" at bounding box center [893, 41] width 15 height 15
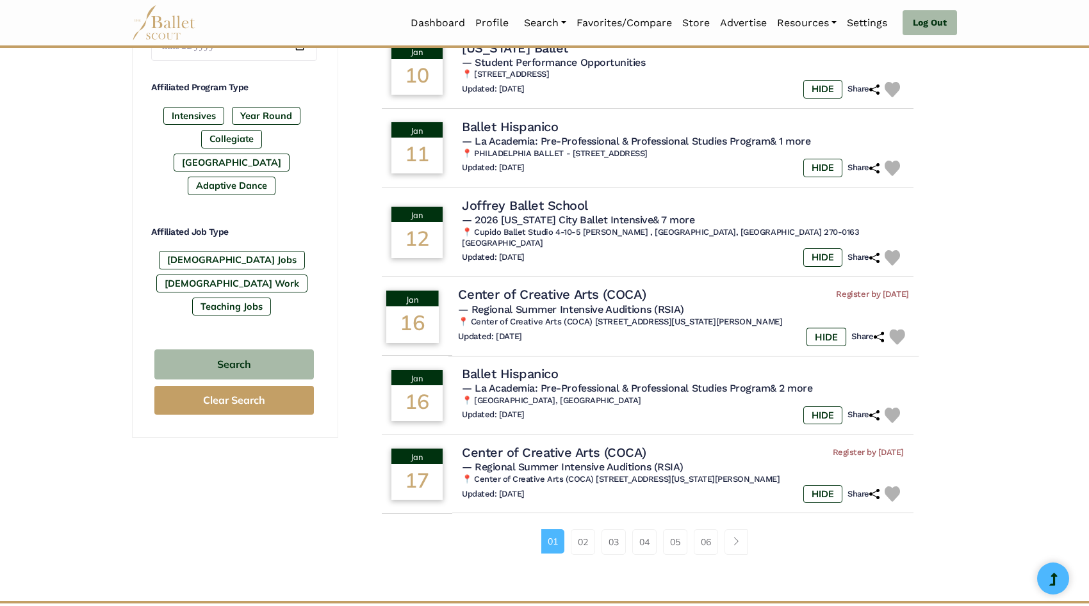
scroll to position [0, 0]
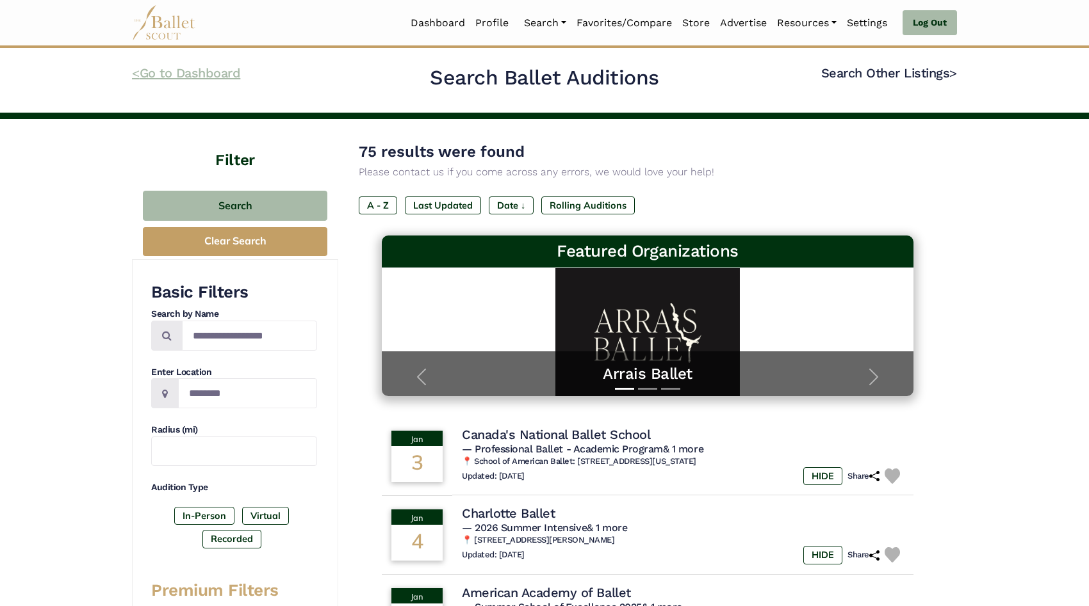
click at [216, 76] on link "< Go to Dashboard" at bounding box center [186, 72] width 108 height 15
click at [215, 74] on link "< Go to Dashboard" at bounding box center [186, 72] width 108 height 15
